Goal: Task Accomplishment & Management: Use online tool/utility

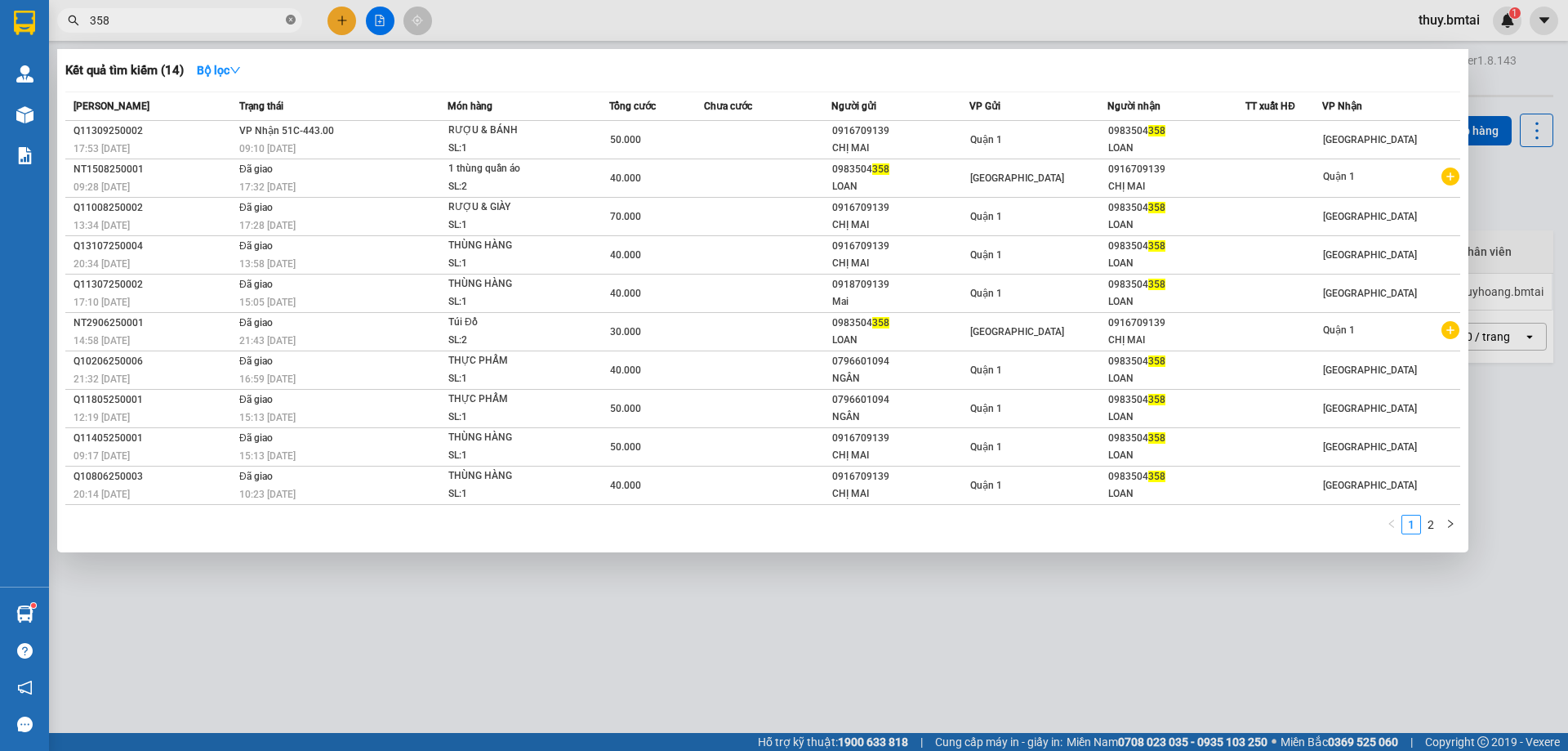
click at [291, 23] on icon "close-circle" at bounding box center [291, 19] width 10 height 10
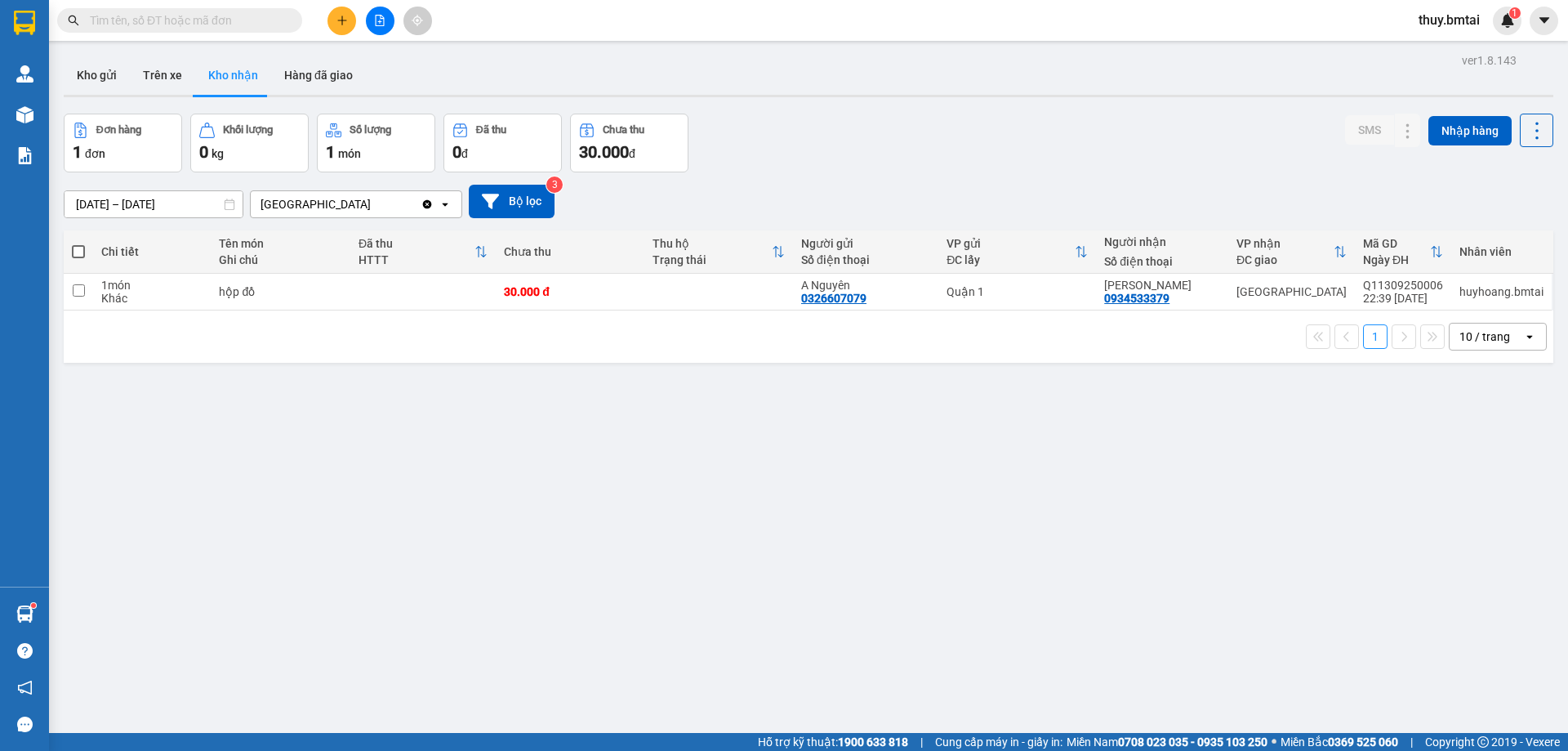
click at [279, 27] on input "text" at bounding box center [185, 19] width 193 height 18
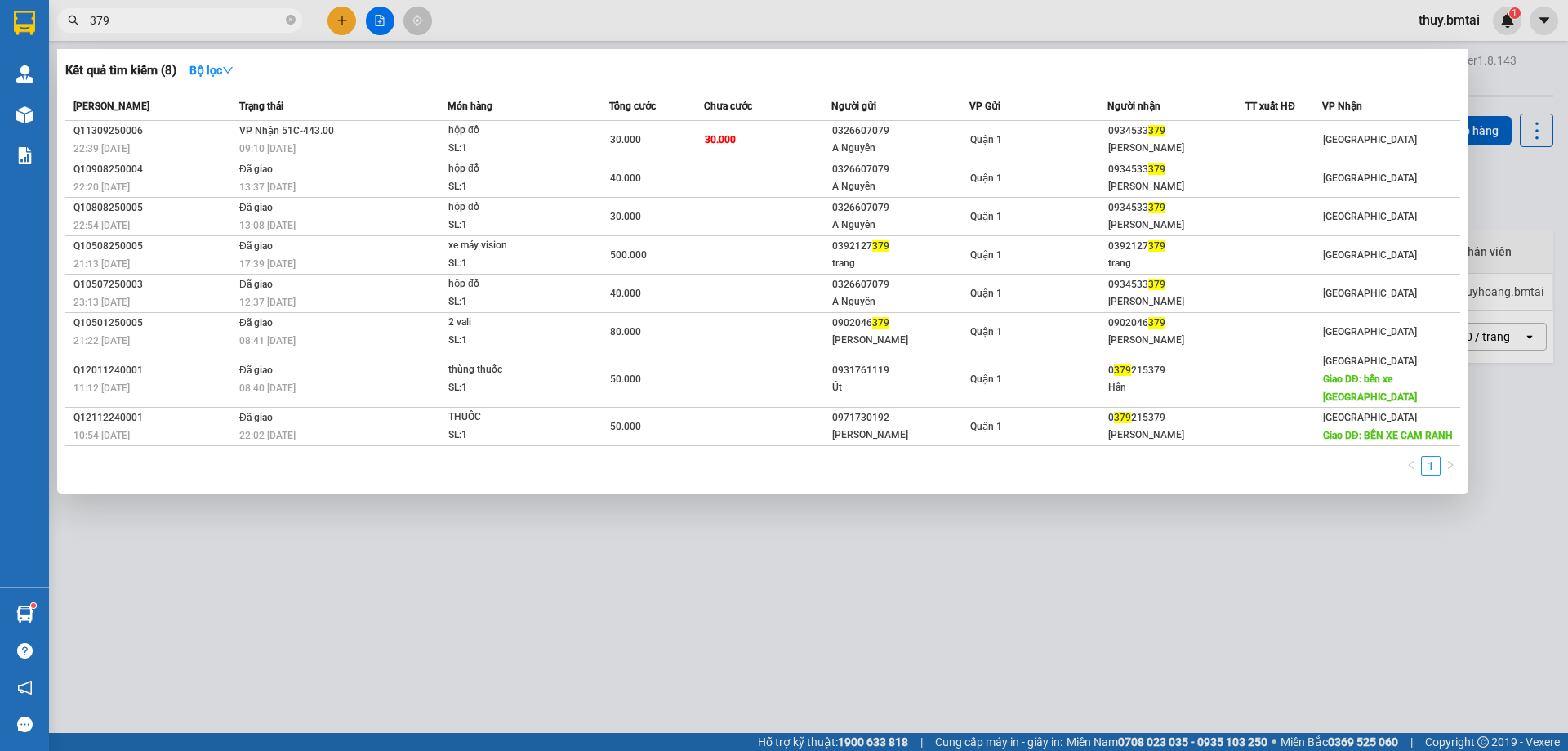
type input "379"
click at [366, 140] on div "09:10 [DATE]" at bounding box center [342, 148] width 208 height 18
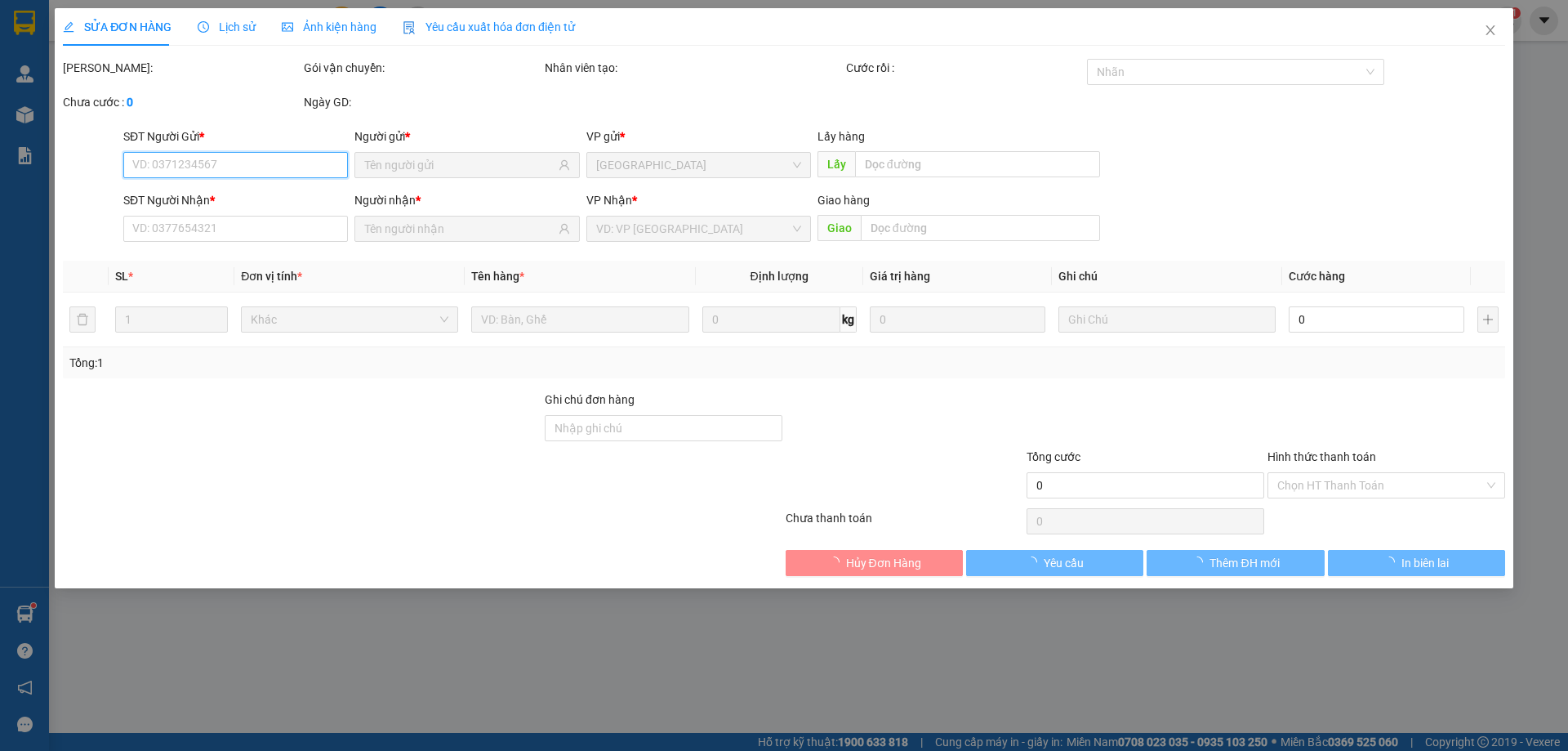
type input "0326607079"
type input "A Nguyên"
type input "0934533379"
type input "[PERSON_NAME]"
type input "30.000"
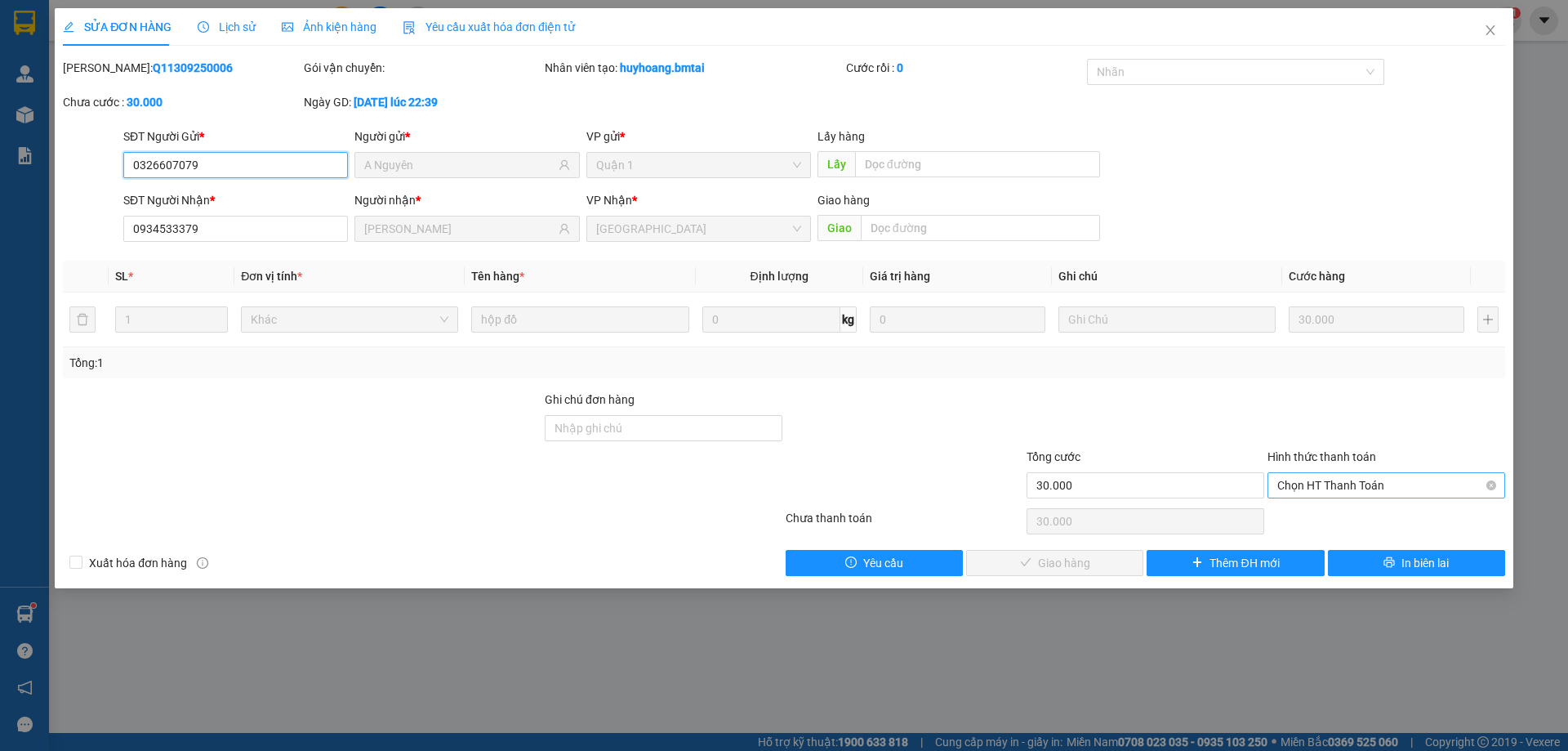
click at [1301, 486] on span "Chọn HT Thanh Toán" at bounding box center [1386, 485] width 218 height 25
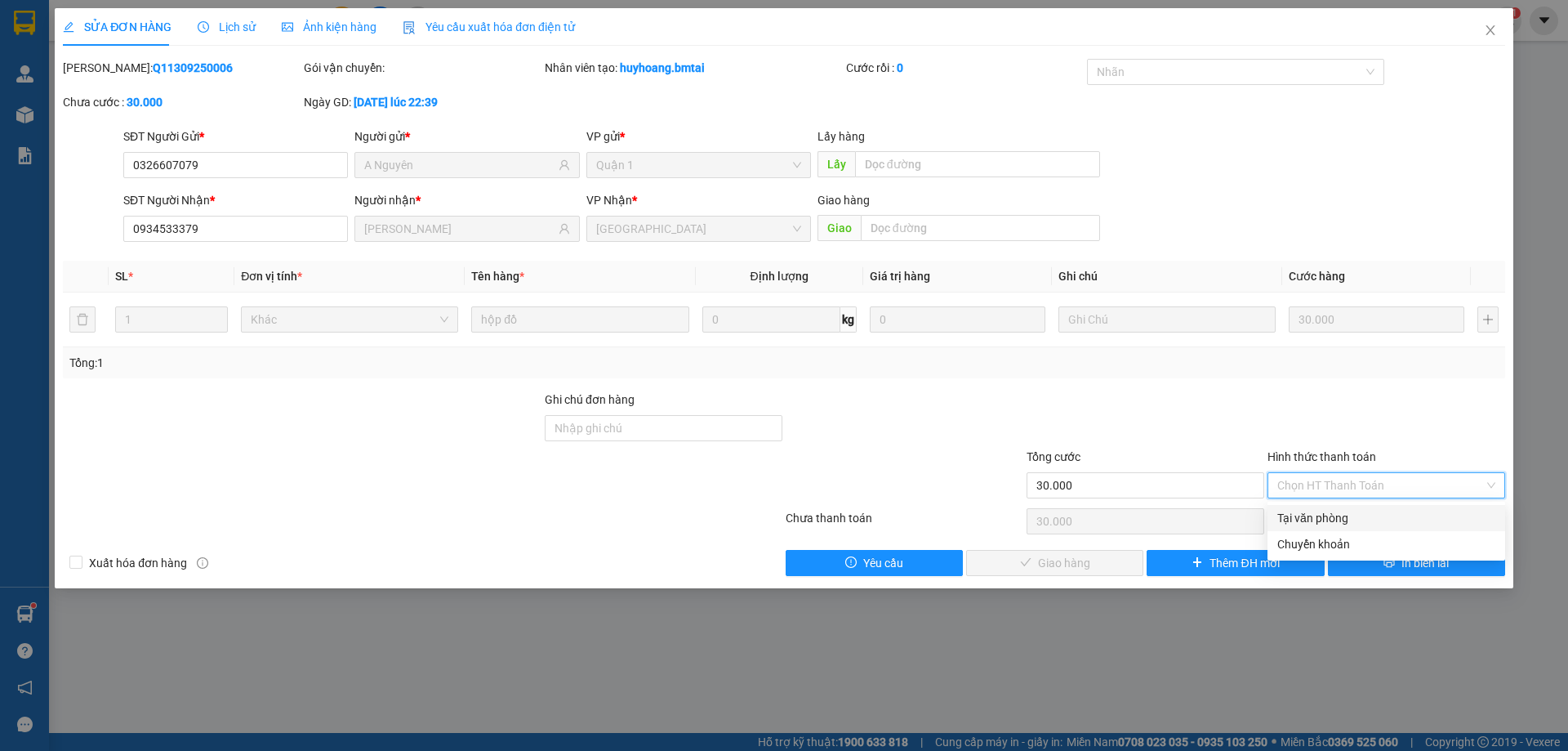
click at [1309, 512] on div "Tại văn phòng" at bounding box center [1386, 518] width 218 height 18
type input "0"
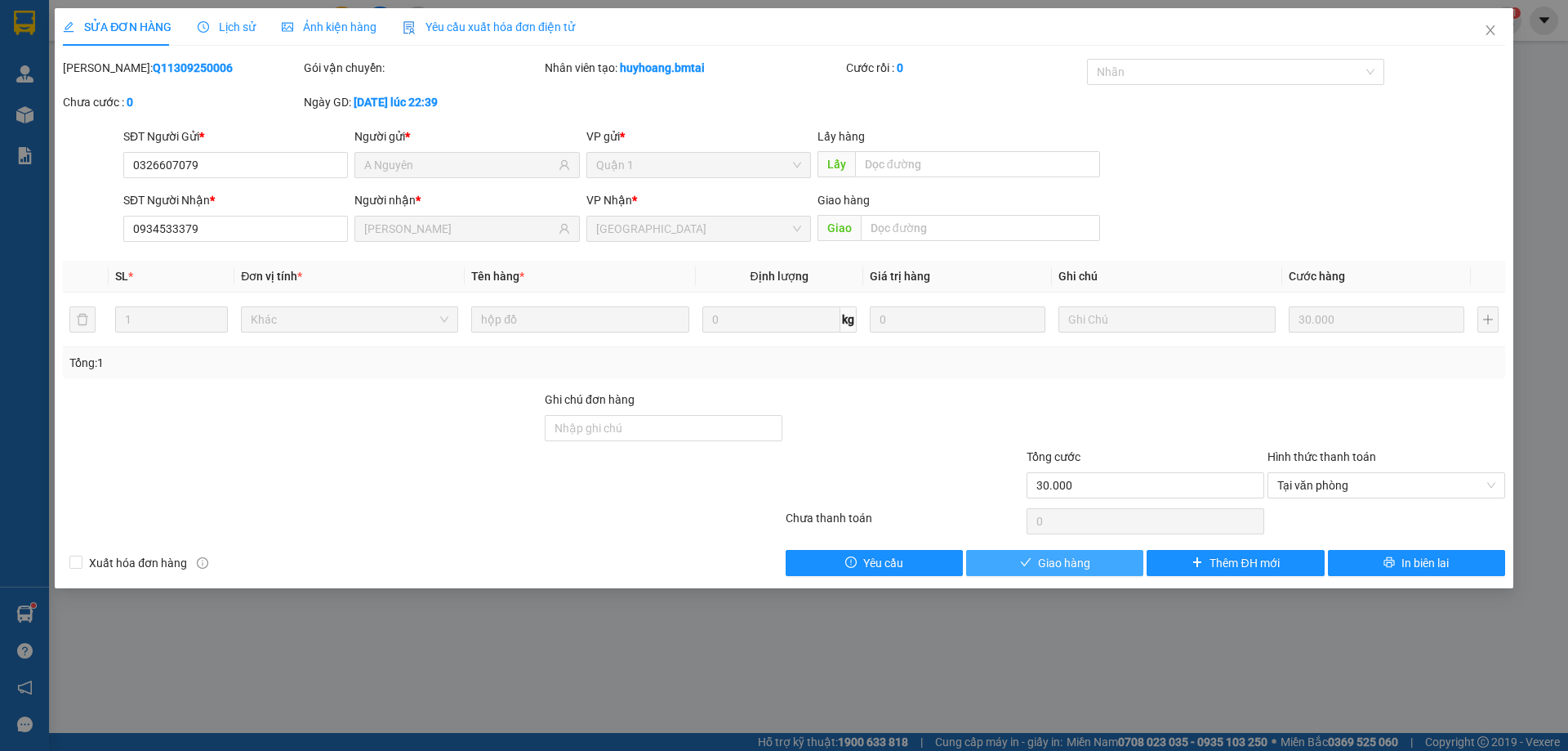
click at [1093, 556] on button "Giao hàng" at bounding box center [1054, 563] width 177 height 26
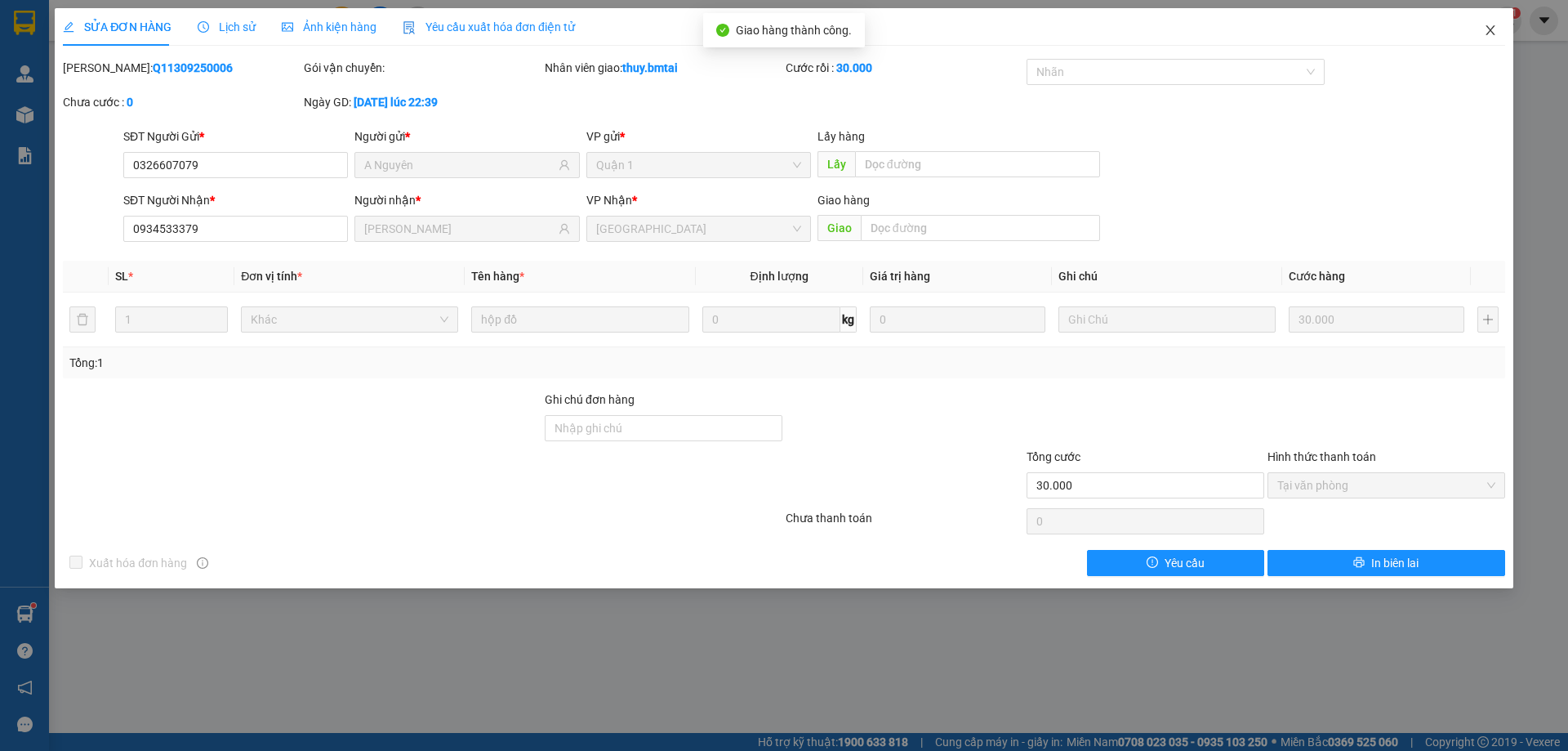
click at [1494, 33] on icon "close" at bounding box center [1491, 30] width 13 height 13
